Goal: Check status: Check status

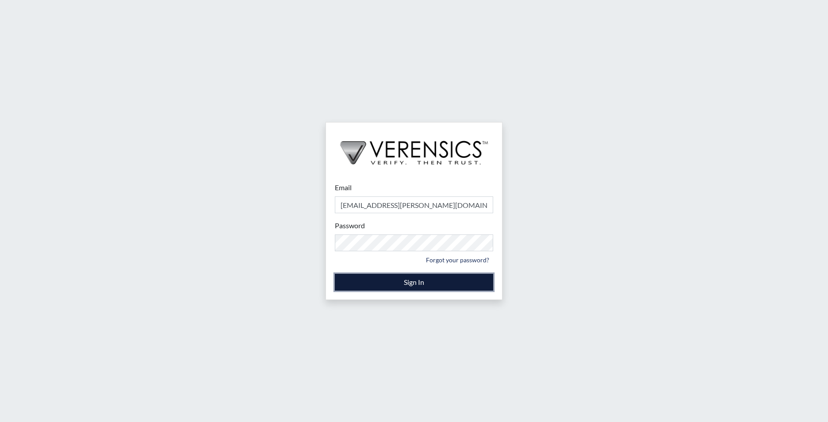
click at [390, 283] on button "Sign In" at bounding box center [414, 282] width 158 height 17
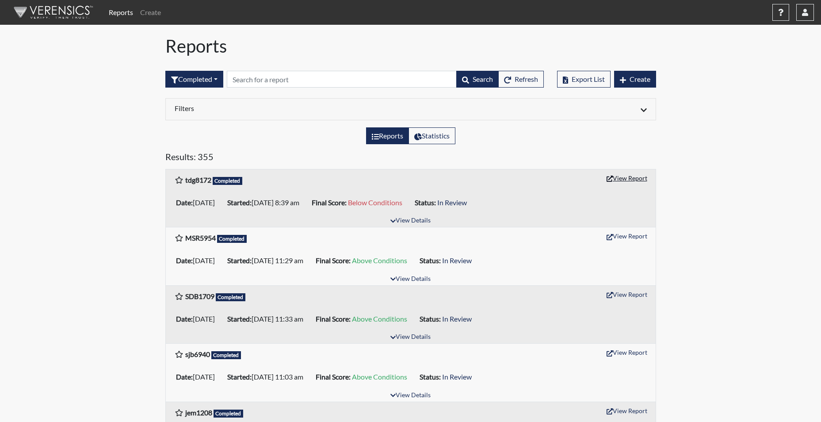
click at [604, 178] on button "View Report" at bounding box center [627, 178] width 49 height 14
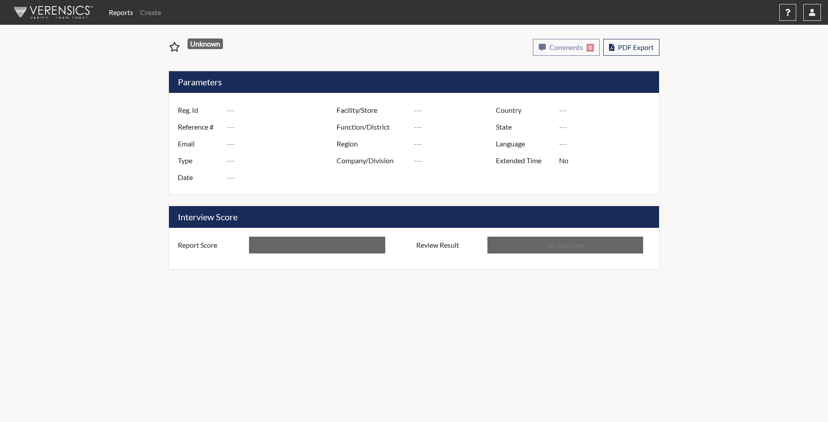
type input "tdg8172"
type input "51443"
type input "---"
type input "Corrections Pre-Employment"
type input "Sep 24, 2025"
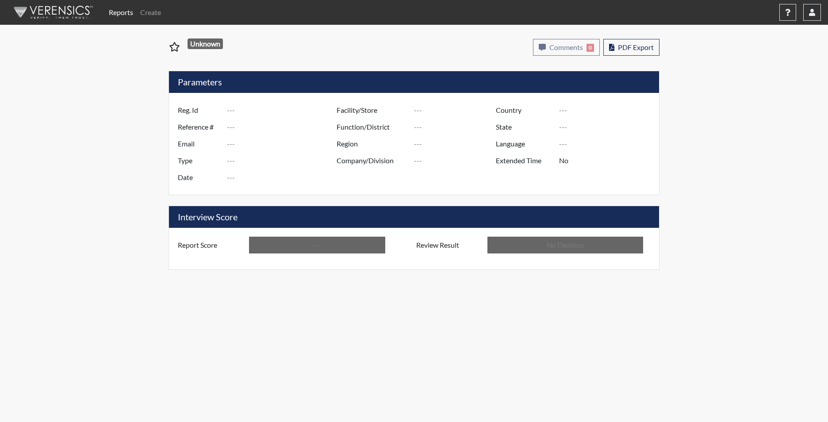
type input "[PERSON_NAME]"
type input "[GEOGRAPHIC_DATA]"
type input "[US_STATE]"
type input "English"
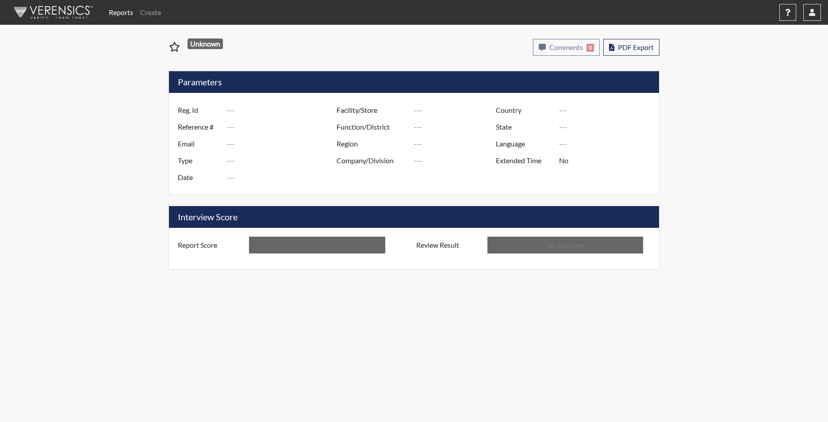
type input "Below Conditions"
type input "In Review"
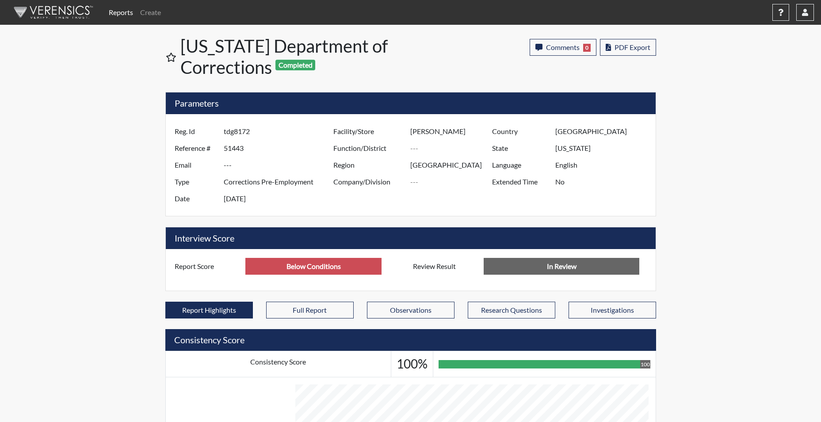
scroll to position [147, 367]
drag, startPoint x: 283, startPoint y: 267, endPoint x: 306, endPoint y: 266, distance: 22.6
click at [306, 266] on input "Below Conditions" at bounding box center [313, 266] width 136 height 17
type input "Above Conditions"
